Goal: Use online tool/utility: Utilize a website feature to perform a specific function

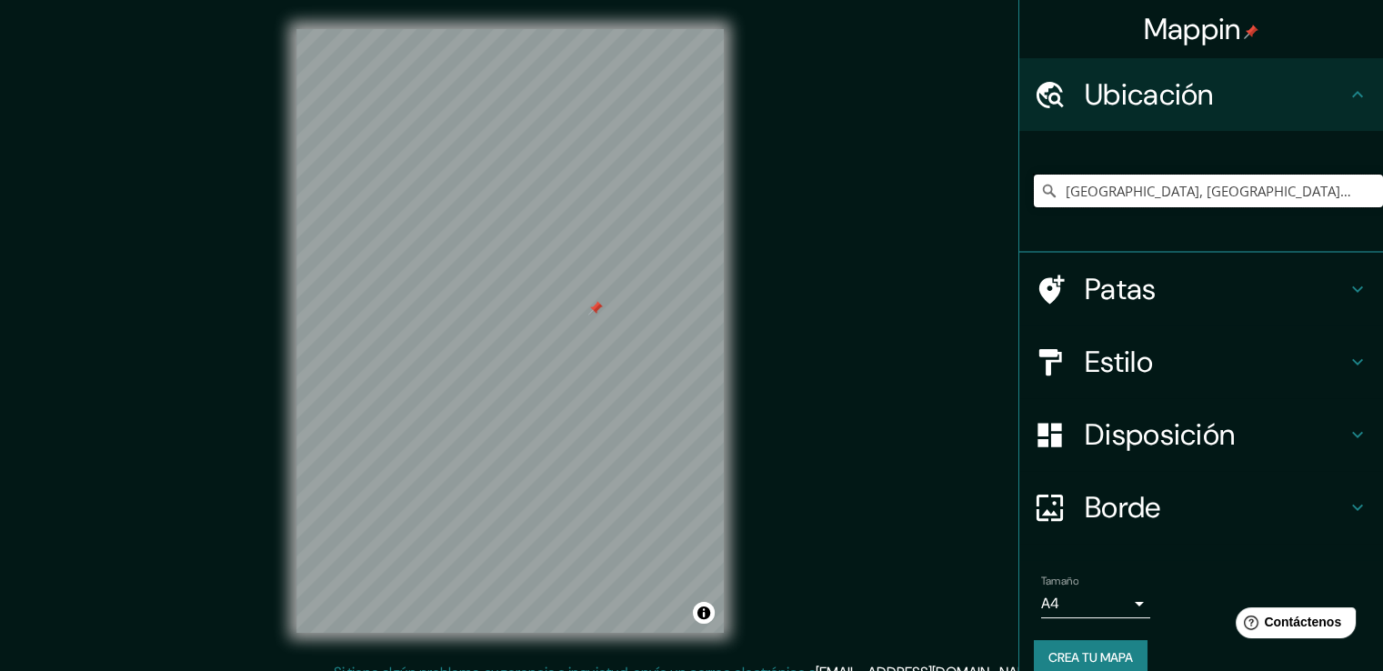
click at [1157, 188] on input "[GEOGRAPHIC_DATA], [GEOGRAPHIC_DATA], [GEOGRAPHIC_DATA]" at bounding box center [1208, 191] width 349 height 33
click at [1353, 193] on input "[GEOGRAPHIC_DATA], [GEOGRAPHIC_DATA], [GEOGRAPHIC_DATA]" at bounding box center [1208, 191] width 349 height 33
click at [1351, 186] on input "[GEOGRAPHIC_DATA], [GEOGRAPHIC_DATA], [GEOGRAPHIC_DATA]" at bounding box center [1208, 191] width 349 height 33
click at [1331, 103] on div "Ubicación" at bounding box center [1201, 94] width 364 height 73
click at [1329, 183] on input "[GEOGRAPHIC_DATA], [GEOGRAPHIC_DATA], [GEOGRAPHIC_DATA]" at bounding box center [1208, 191] width 349 height 33
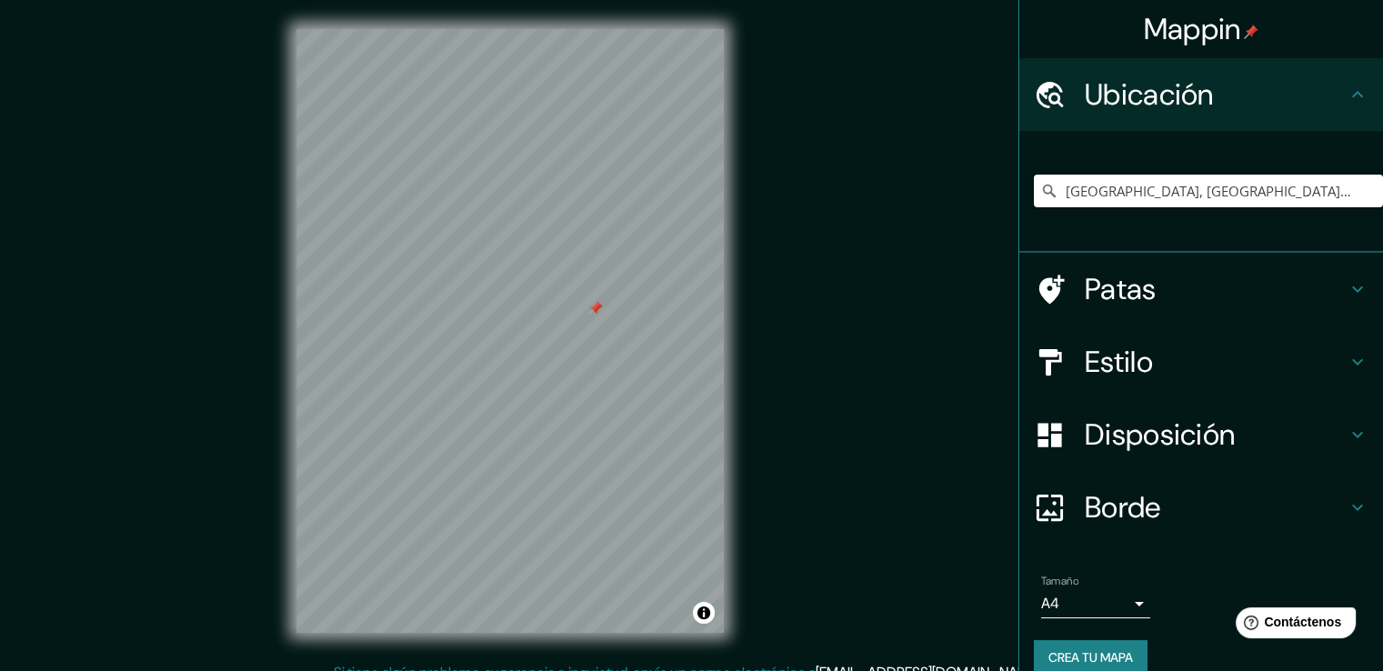
click at [1336, 190] on input "[GEOGRAPHIC_DATA], [GEOGRAPHIC_DATA], [GEOGRAPHIC_DATA]" at bounding box center [1208, 191] width 349 height 33
click at [1335, 190] on input "[GEOGRAPHIC_DATA], [GEOGRAPHIC_DATA], [GEOGRAPHIC_DATA]" at bounding box center [1208, 191] width 349 height 33
click at [1359, 192] on input "[GEOGRAPHIC_DATA], [GEOGRAPHIC_DATA], [GEOGRAPHIC_DATA]" at bounding box center [1208, 191] width 349 height 33
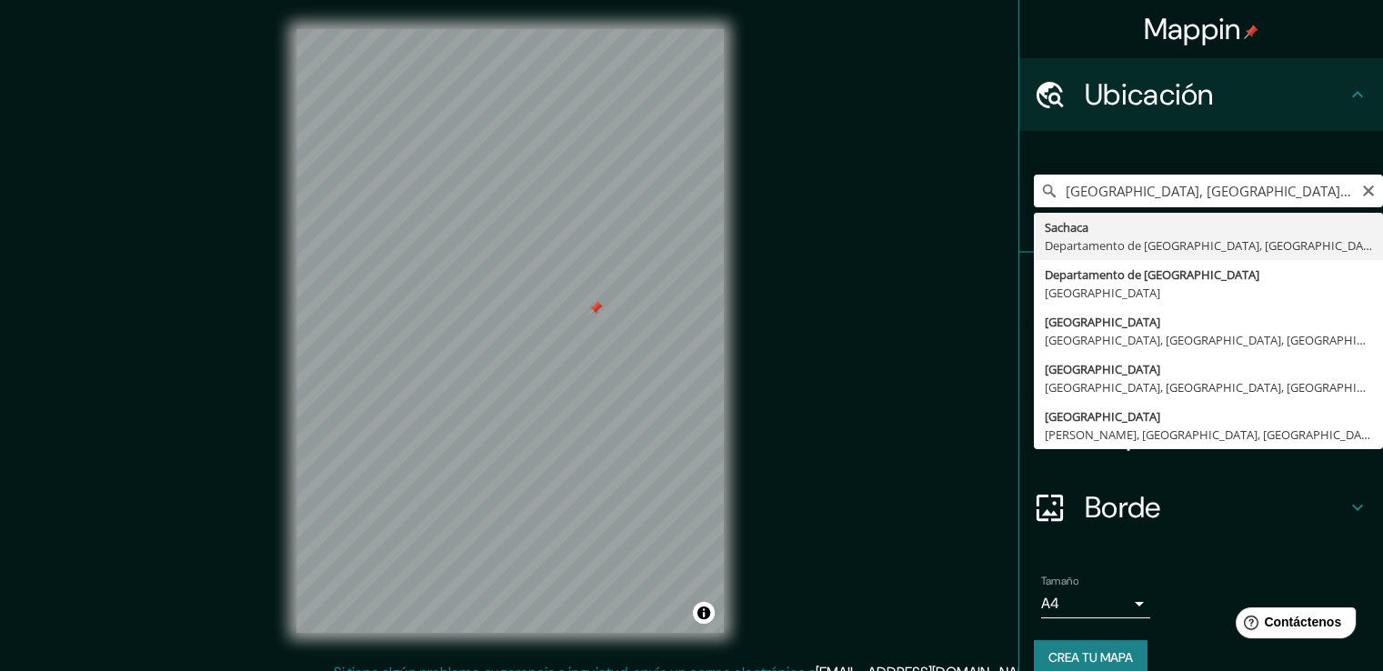
type input "[GEOGRAPHIC_DATA], [GEOGRAPHIC_DATA], [GEOGRAPHIC_DATA]"
click at [1268, 238] on div "[GEOGRAPHIC_DATA], [GEOGRAPHIC_DATA], [GEOGRAPHIC_DATA] [GEOGRAPHIC_DATA] [GEOG…" at bounding box center [1201, 192] width 364 height 122
click at [1267, 238] on div "[GEOGRAPHIC_DATA], [GEOGRAPHIC_DATA], [GEOGRAPHIC_DATA] [GEOGRAPHIC_DATA] [GEOG…" at bounding box center [1201, 192] width 364 height 122
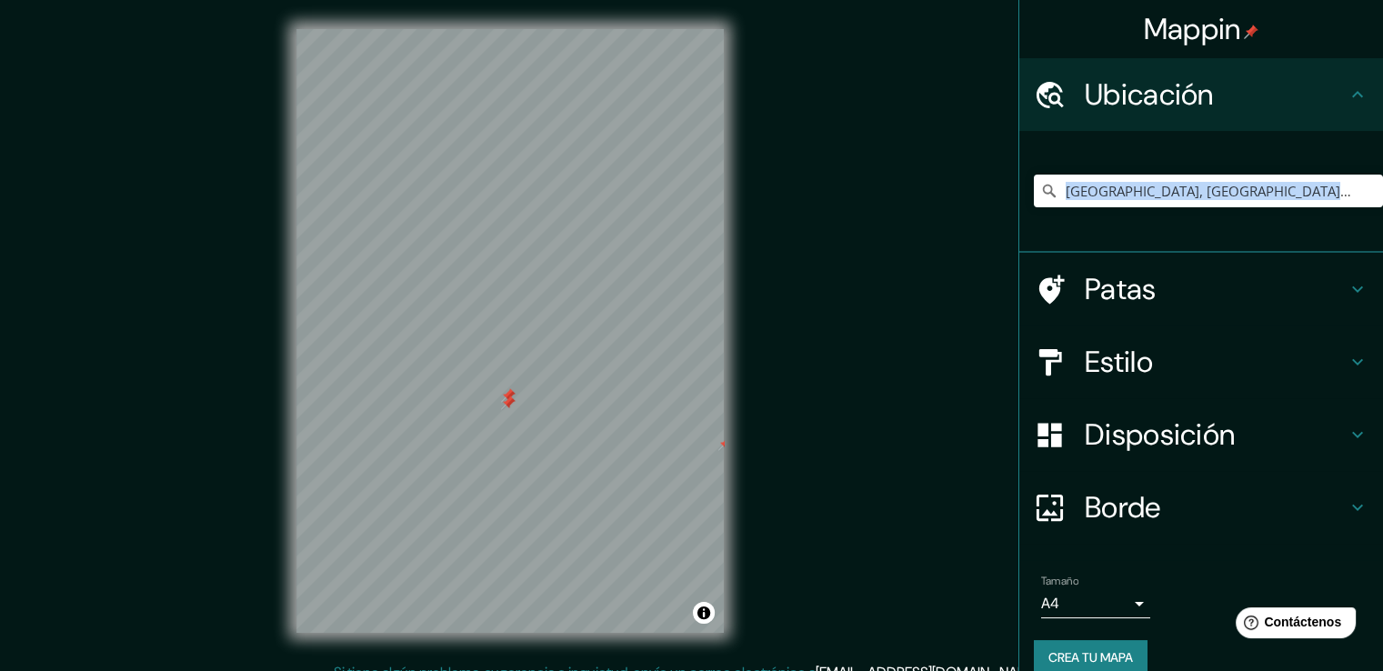
click at [509, 401] on div at bounding box center [508, 403] width 15 height 15
click at [1160, 295] on h4 "Patas" at bounding box center [1216, 289] width 262 height 36
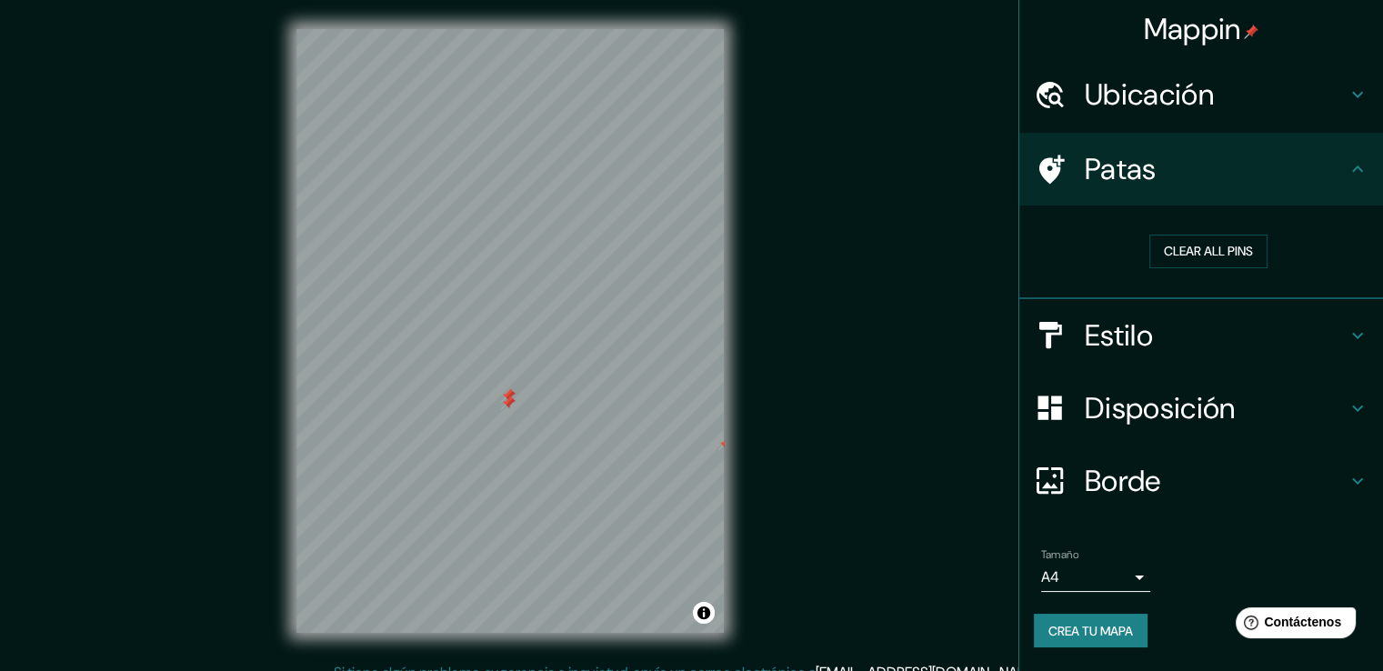
click at [1186, 165] on h4 "Patas" at bounding box center [1216, 169] width 262 height 36
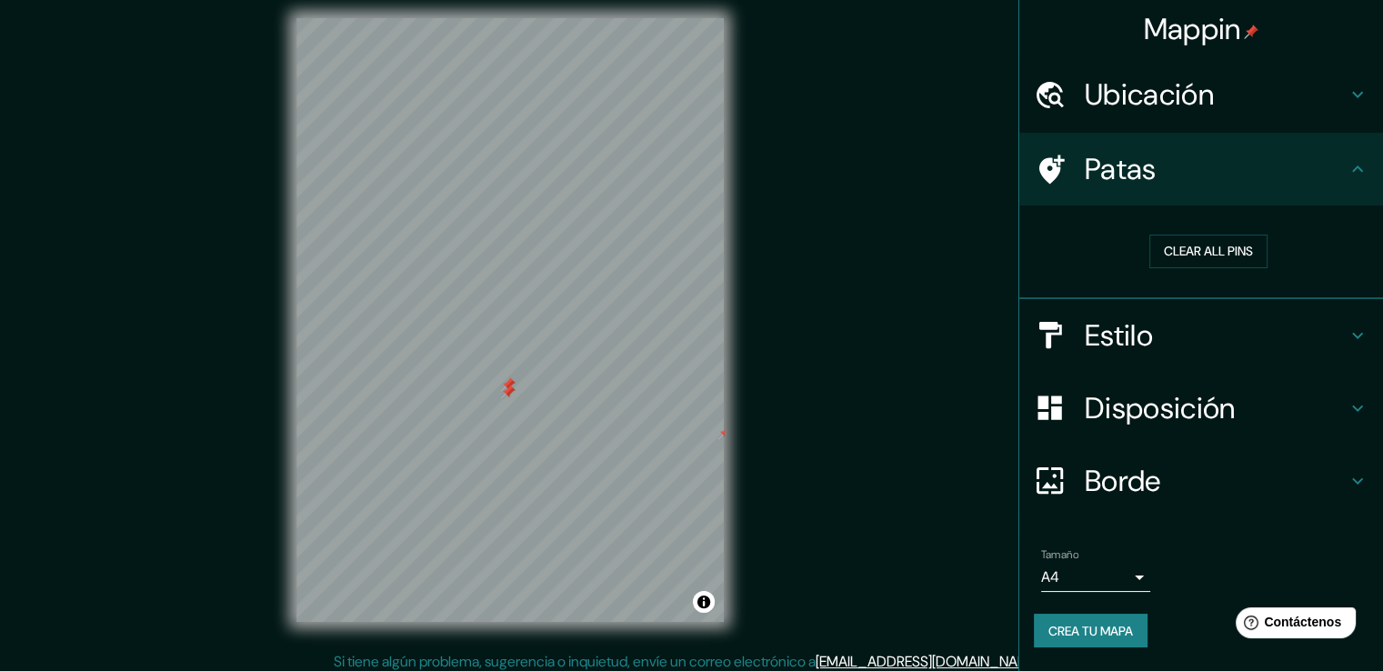
scroll to position [20, 0]
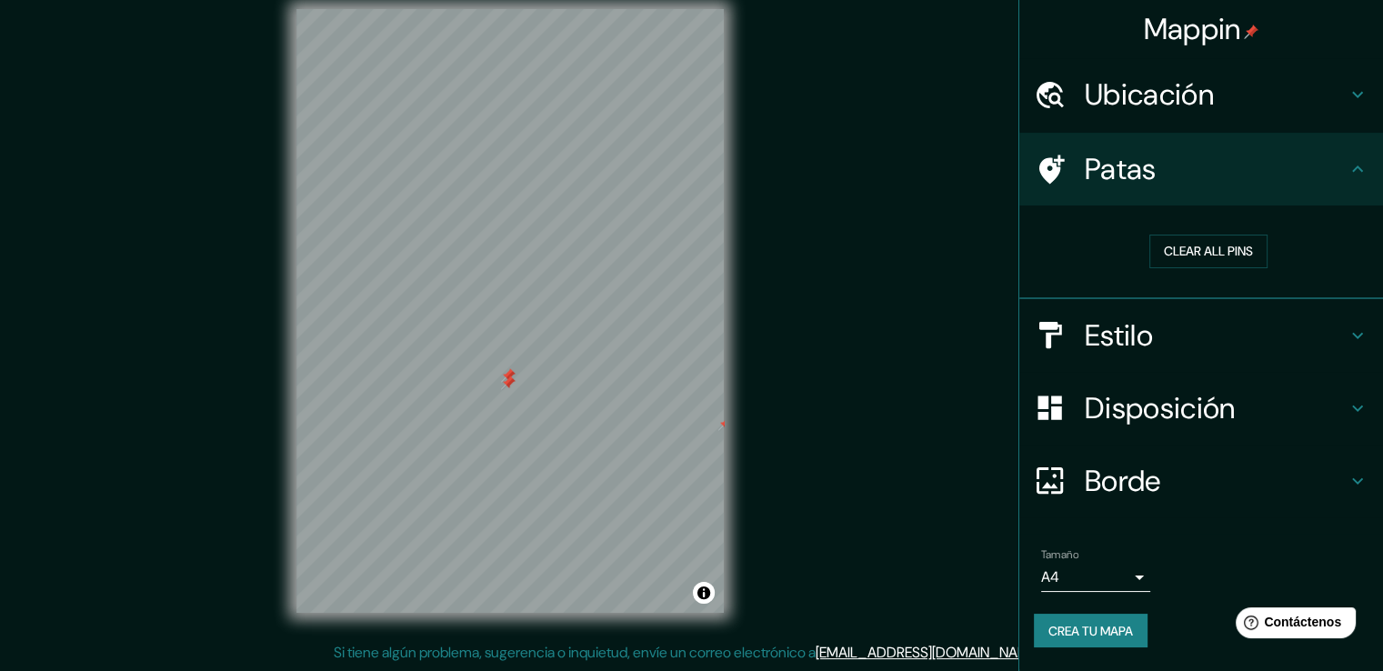
click at [1213, 331] on h4 "Estilo" at bounding box center [1216, 335] width 262 height 36
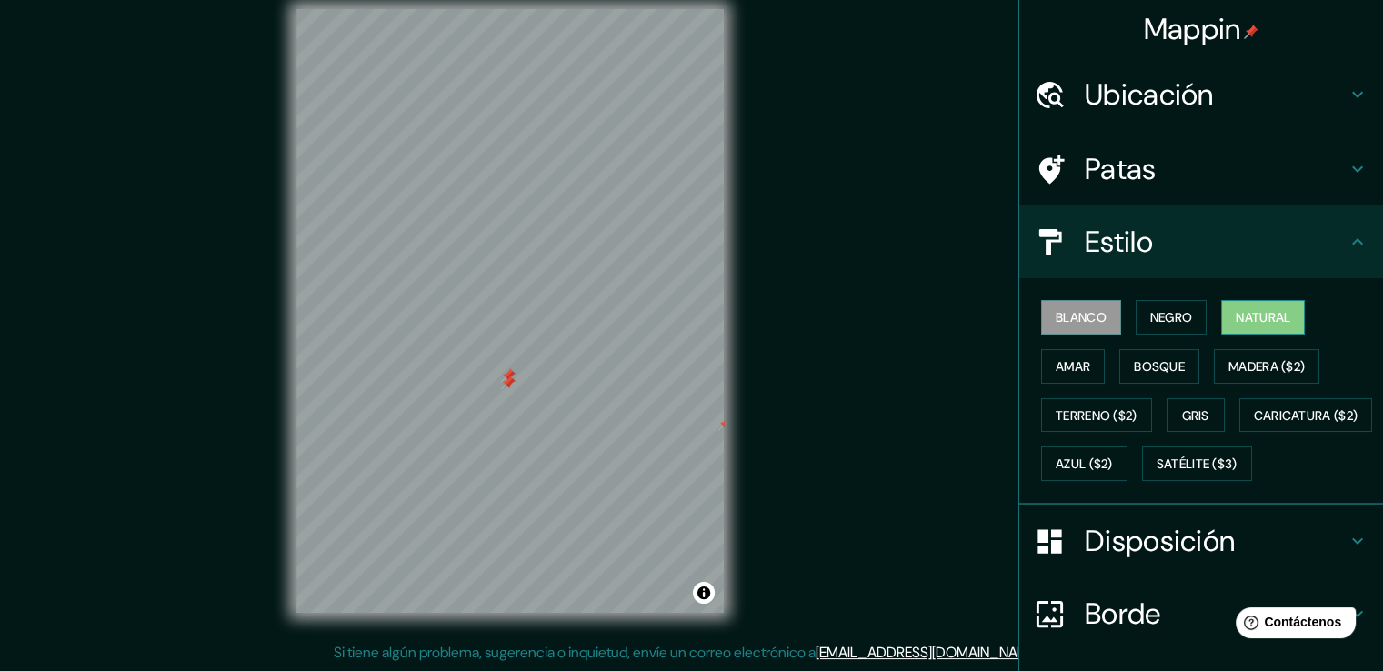
click at [1242, 330] on button "Natural" at bounding box center [1263, 317] width 84 height 35
click at [1070, 381] on button "Amar" at bounding box center [1073, 366] width 64 height 35
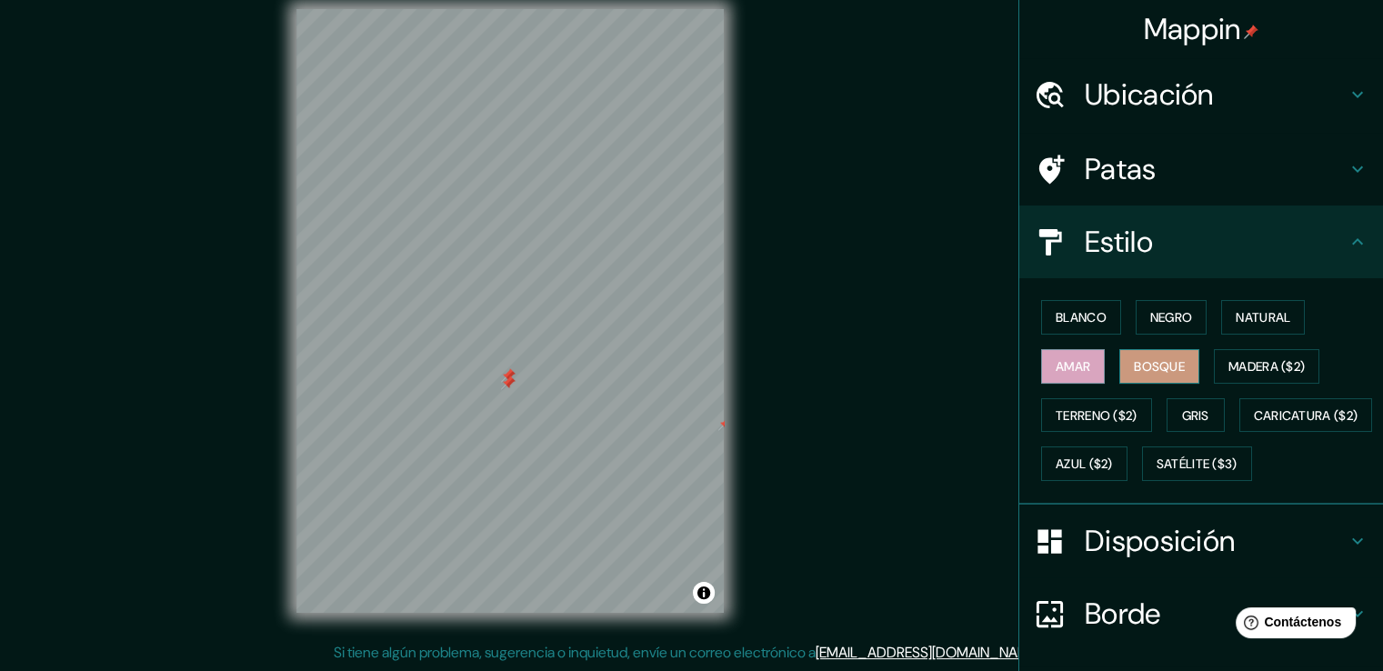
click at [1142, 371] on font "Bosque" at bounding box center [1159, 366] width 51 height 16
click at [1263, 372] on font "Madera ($2)" at bounding box center [1266, 366] width 76 height 16
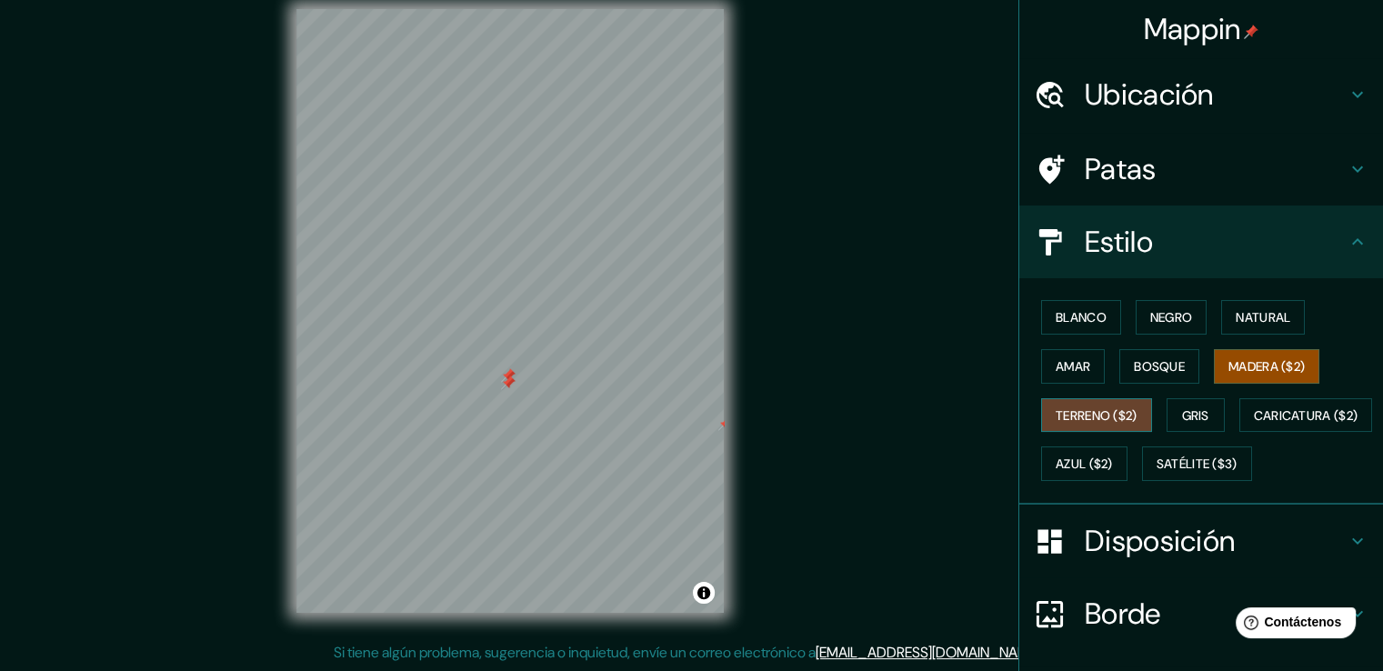
click at [1104, 415] on font "Terreno ($2)" at bounding box center [1097, 415] width 82 height 16
click at [1182, 411] on font "Gris" at bounding box center [1195, 415] width 27 height 16
click at [1117, 413] on font "Terreno ($2)" at bounding box center [1097, 415] width 82 height 16
click at [1254, 424] on font "Caricatura ($2)" at bounding box center [1306, 415] width 105 height 16
click at [1086, 412] on font "Terreno ($2)" at bounding box center [1097, 415] width 82 height 16
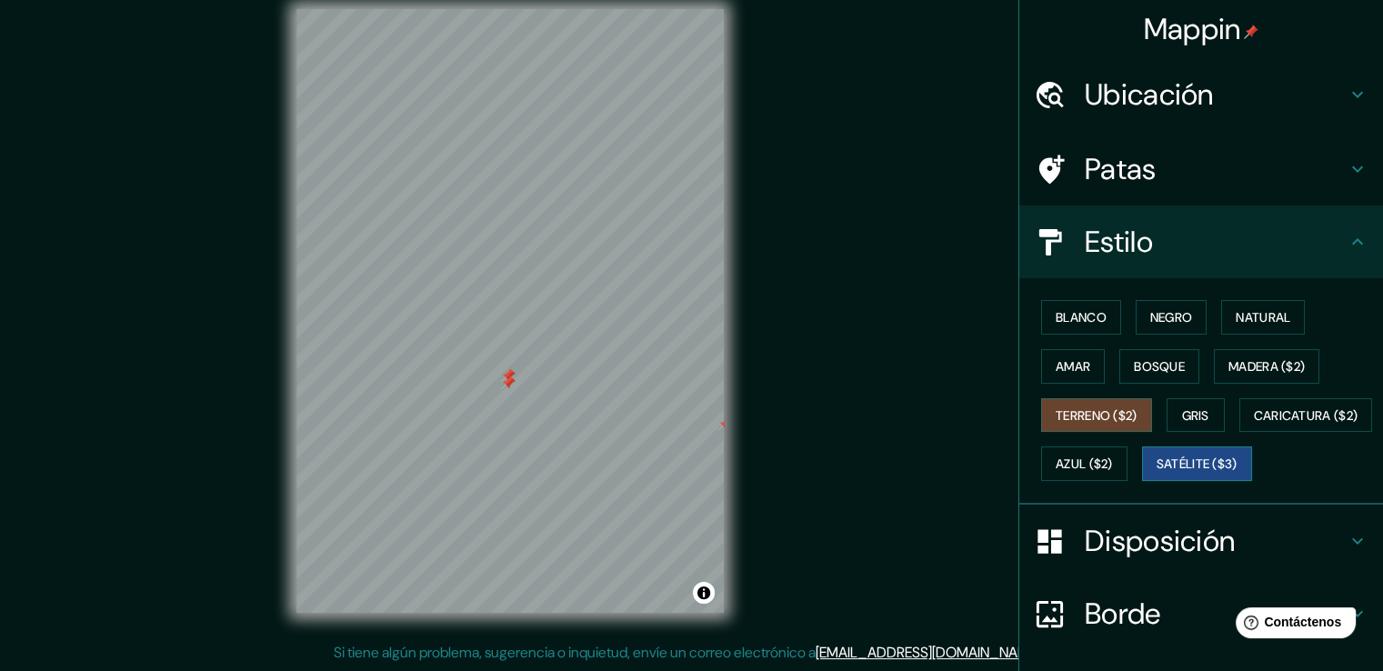
click at [1157, 473] on font "Satélite ($3)" at bounding box center [1197, 464] width 81 height 16
click at [1113, 466] on font "Azul ($2)" at bounding box center [1084, 464] width 57 height 16
